Goal: Task Accomplishment & Management: Use online tool/utility

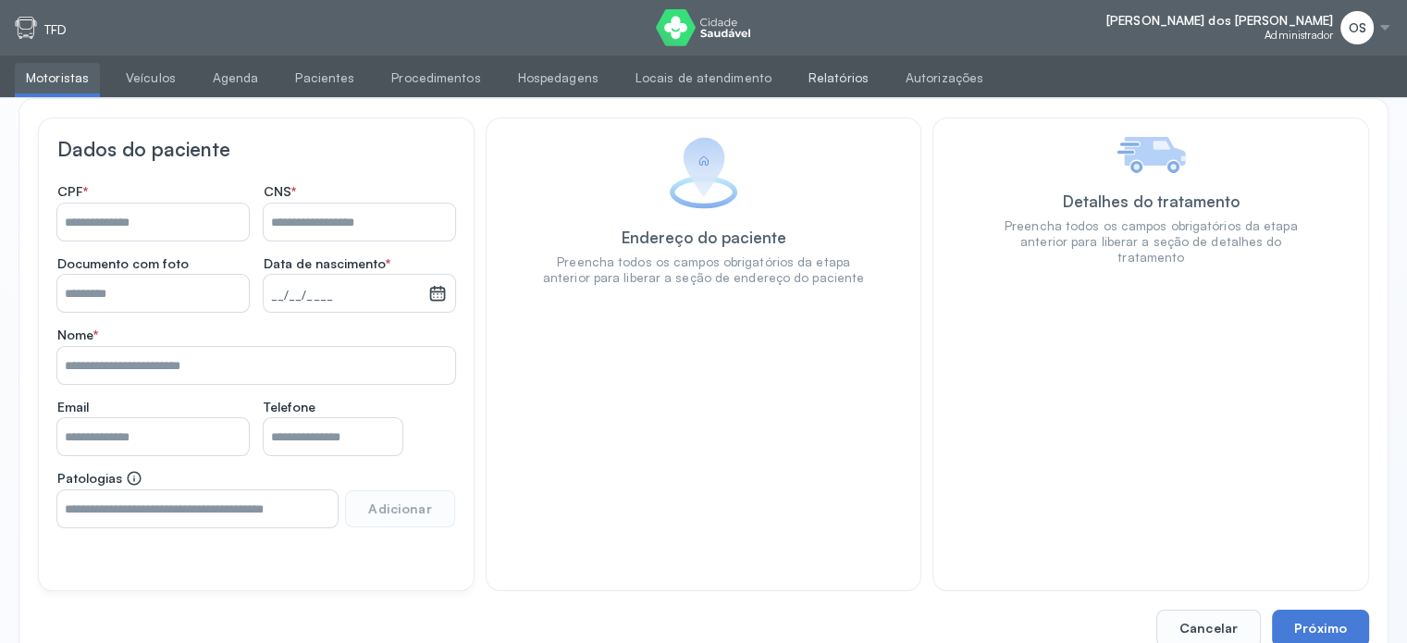
click at [822, 73] on link "Relatórios" at bounding box center [839, 78] width 82 height 31
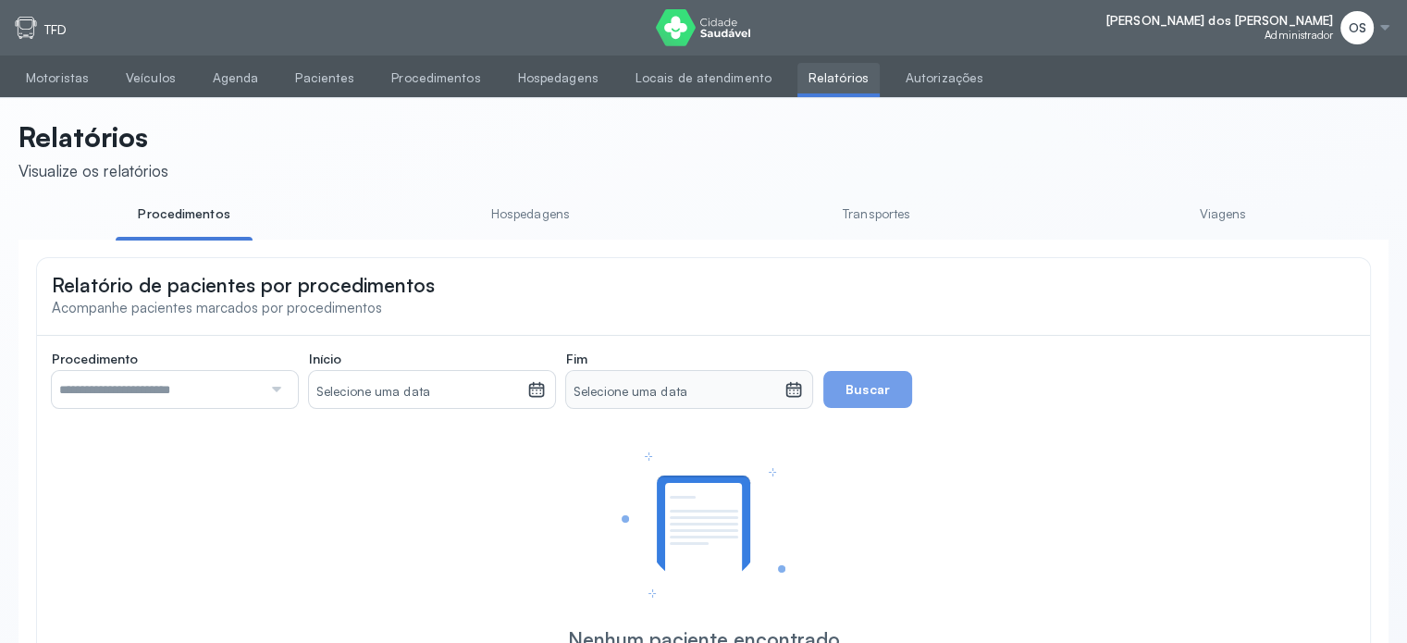
click at [1224, 207] on link "Viagens" at bounding box center [1223, 214] width 137 height 31
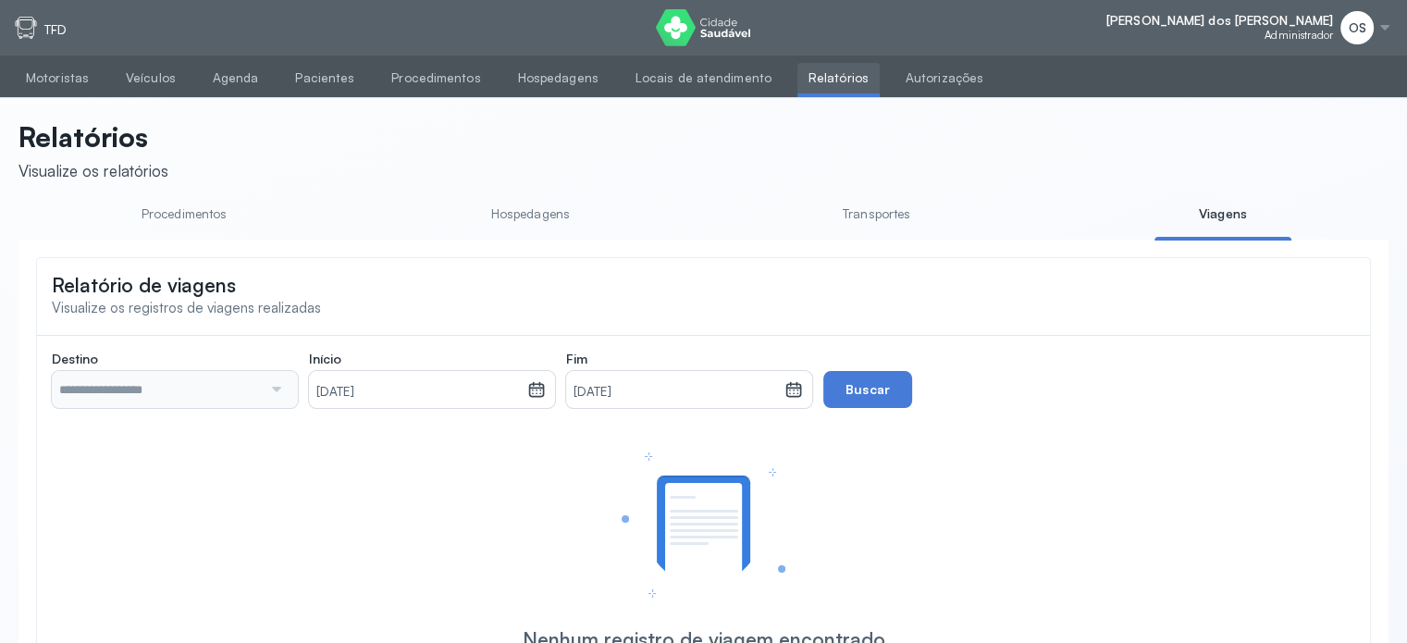
type input "**********"
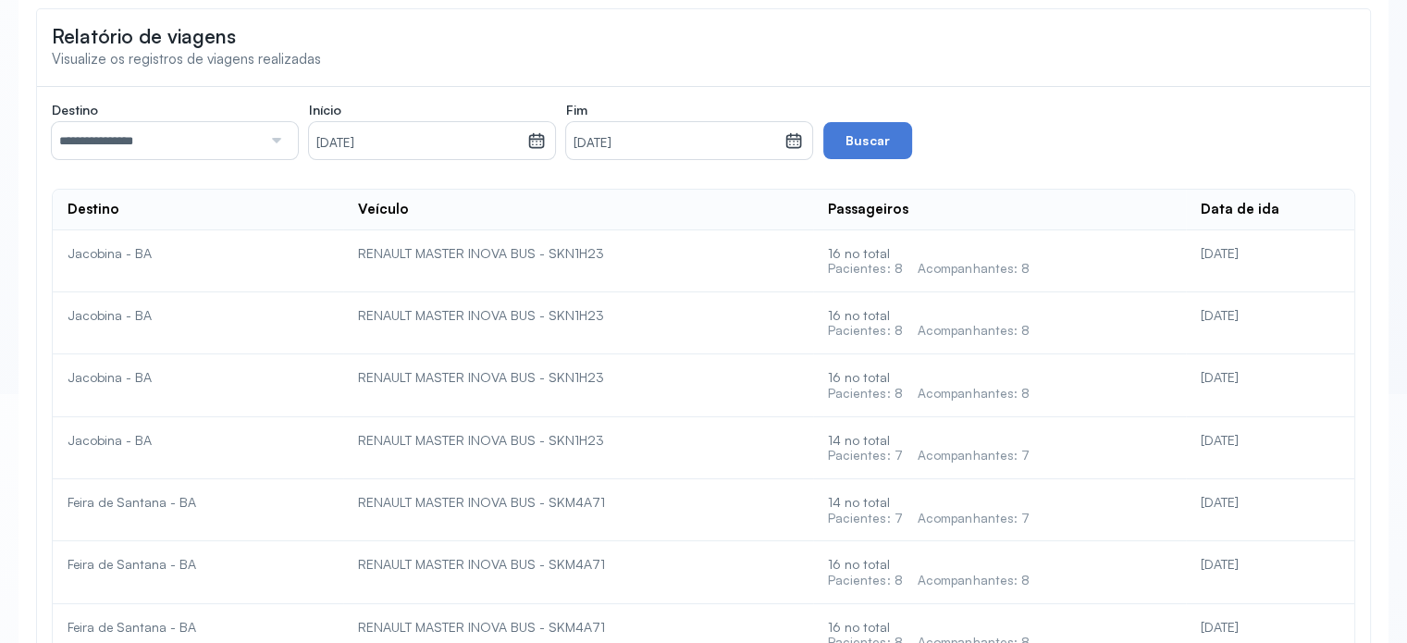
scroll to position [278, 0]
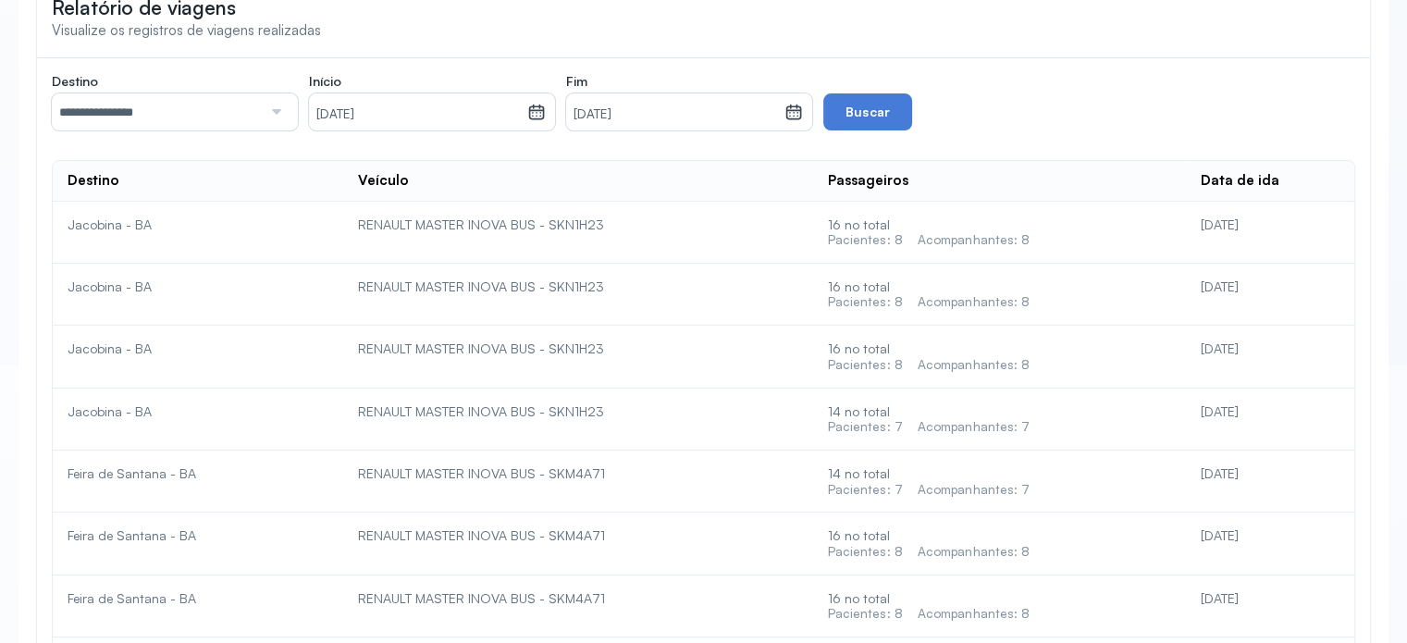
click at [625, 224] on div "RENAULT MASTER INOVA BUS - SKN1H23" at bounding box center [578, 225] width 440 height 17
click at [623, 225] on div "RENAULT MASTER INOVA BUS - SKN1H23" at bounding box center [578, 225] width 440 height 17
click at [898, 240] on div "Pacientes: 8" at bounding box center [865, 240] width 75 height 16
click at [896, 241] on div "Pacientes: 8" at bounding box center [865, 240] width 75 height 16
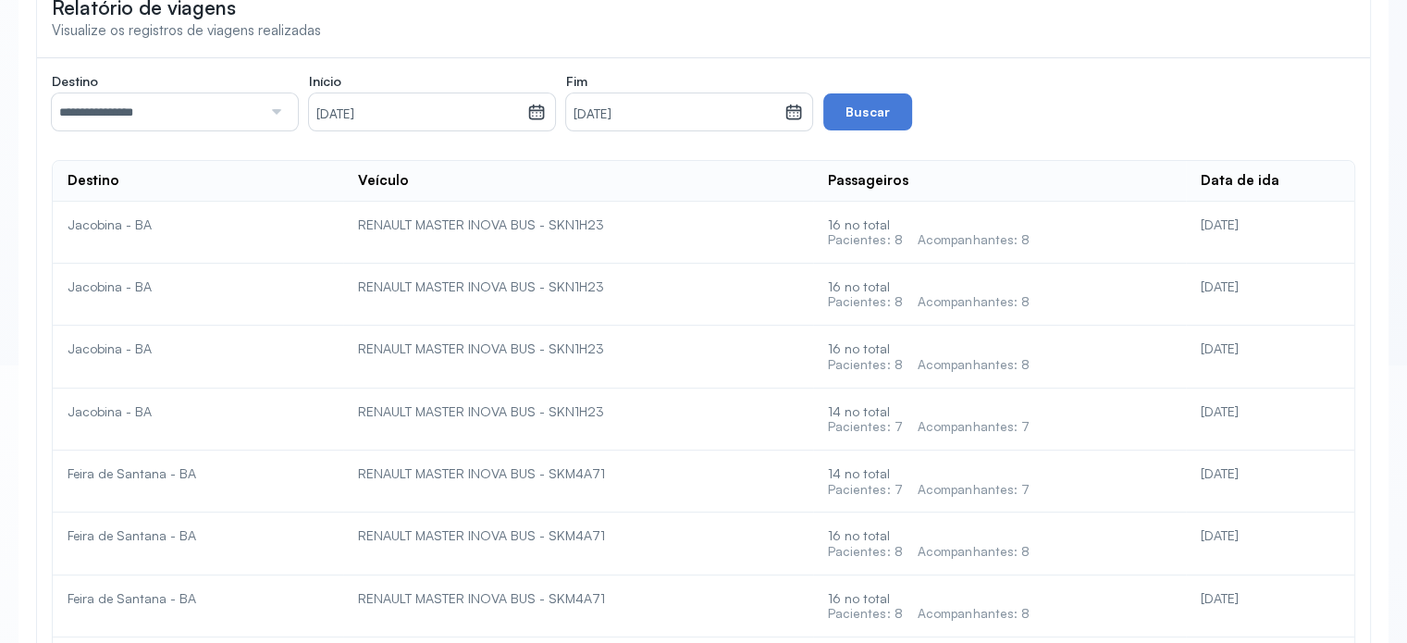
click at [989, 239] on div "Acompanhantes: 8" at bounding box center [974, 240] width 113 height 16
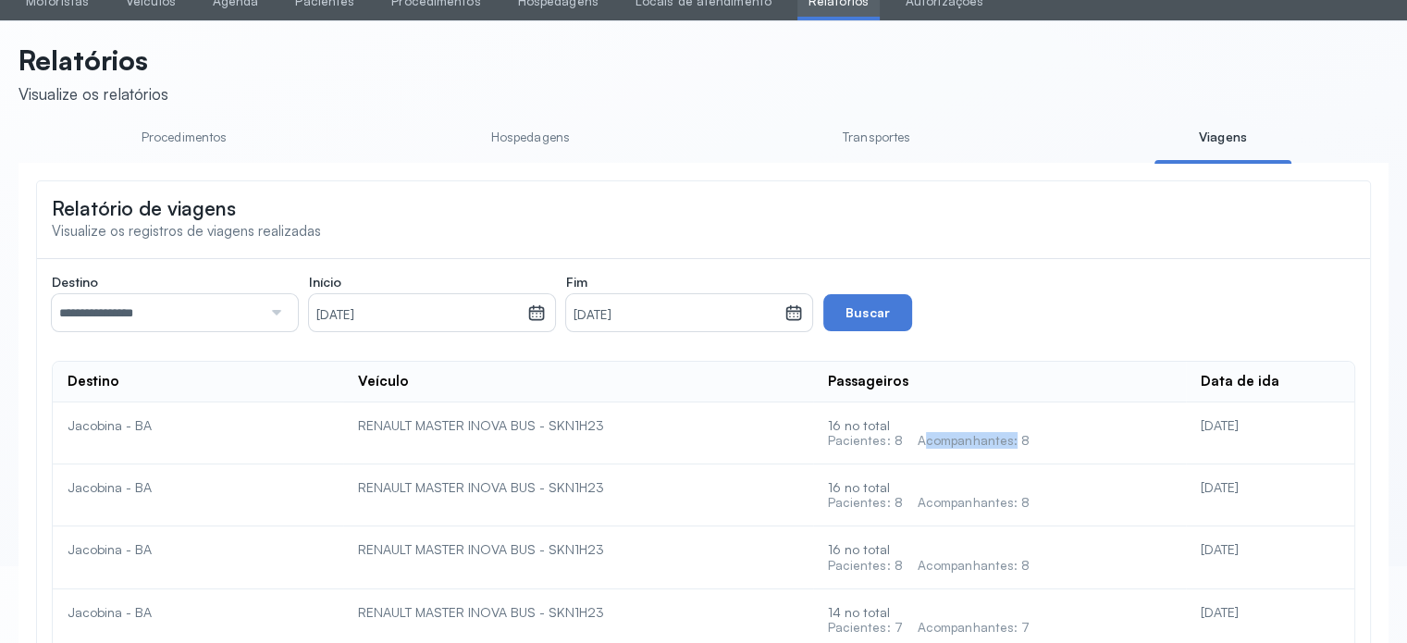
scroll to position [0, 0]
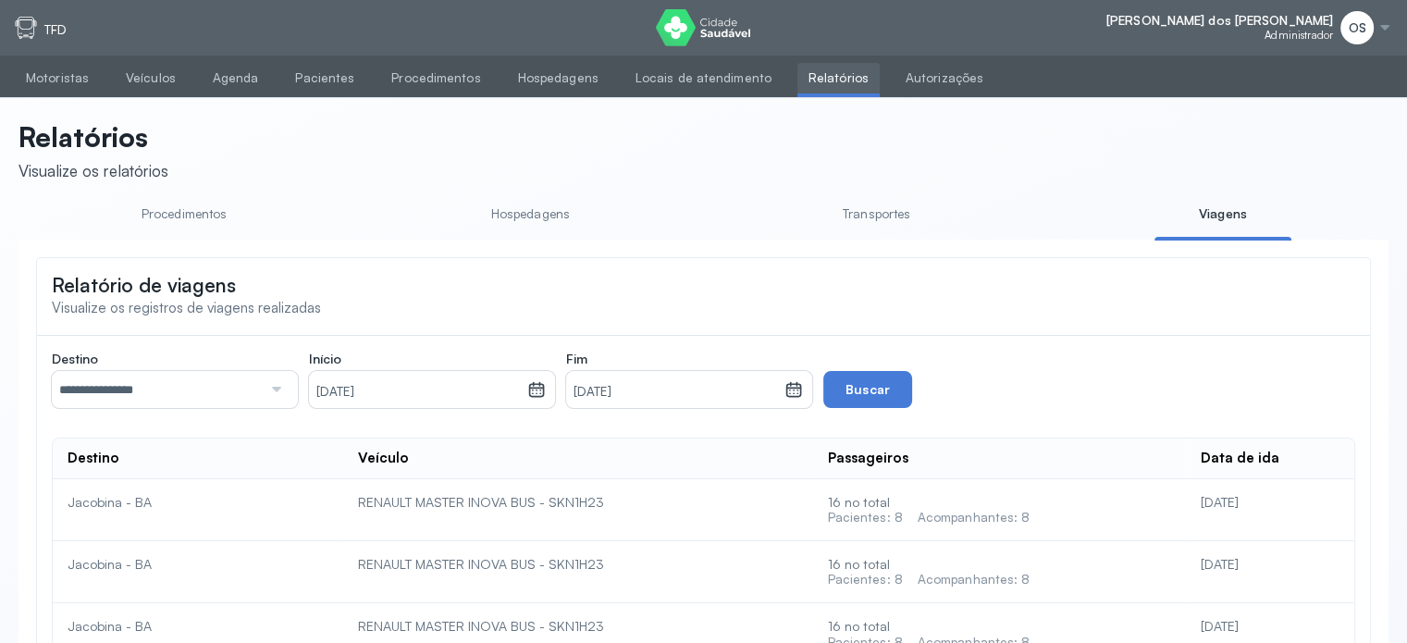
click at [1382, 29] on div at bounding box center [1385, 27] width 15 height 15
click at [1305, 112] on div "Configurações Suporte Sair" at bounding box center [1284, 103] width 86 height 69
click at [1384, 24] on div at bounding box center [1385, 27] width 15 height 15
click at [1275, 104] on div "Suporte" at bounding box center [1284, 104] width 86 height 16
click at [144, 82] on link "Veículos" at bounding box center [151, 78] width 72 height 31
